Goal: Find specific page/section: Find specific page/section

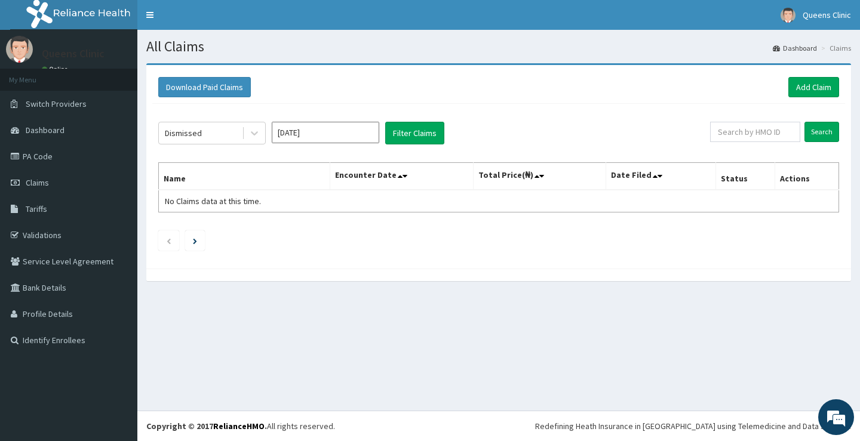
click at [398, 131] on button "Filter Claims" at bounding box center [414, 133] width 59 height 23
click at [257, 137] on icon at bounding box center [254, 133] width 12 height 12
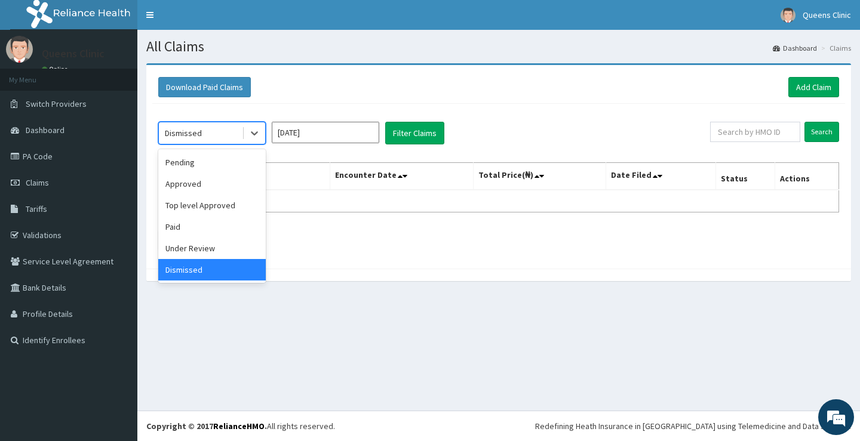
click at [222, 265] on div "Dismissed" at bounding box center [211, 269] width 107 height 21
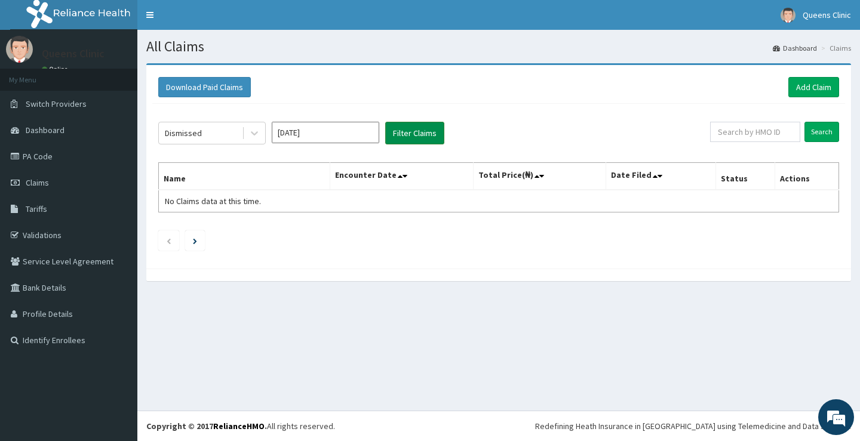
click at [420, 133] on button "Filter Claims" at bounding box center [414, 133] width 59 height 23
click at [257, 131] on icon at bounding box center [254, 133] width 12 height 12
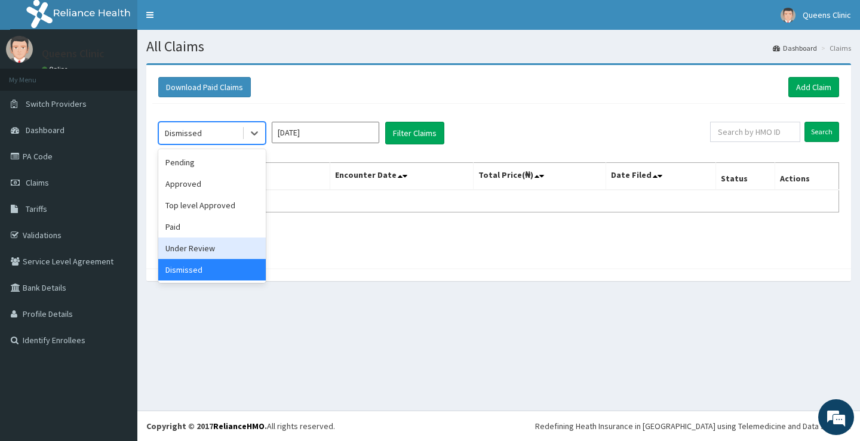
click at [199, 252] on div "Under Review" at bounding box center [211, 248] width 107 height 21
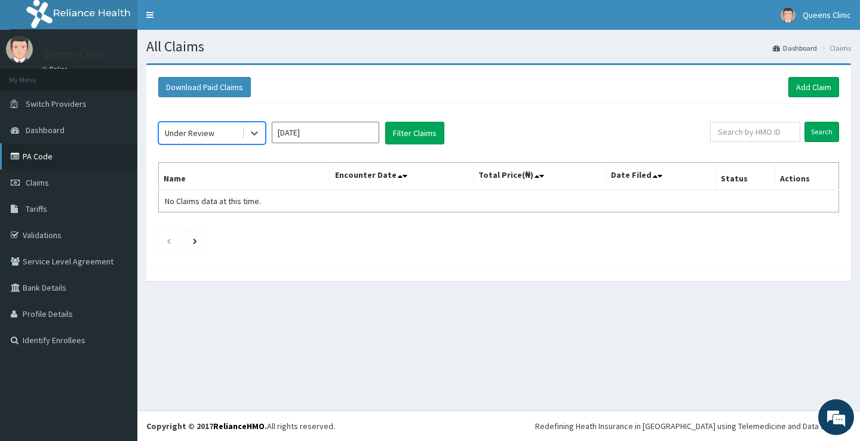
click at [61, 161] on link "PA Code" at bounding box center [68, 156] width 137 height 26
